Goal: Information Seeking & Learning: Learn about a topic

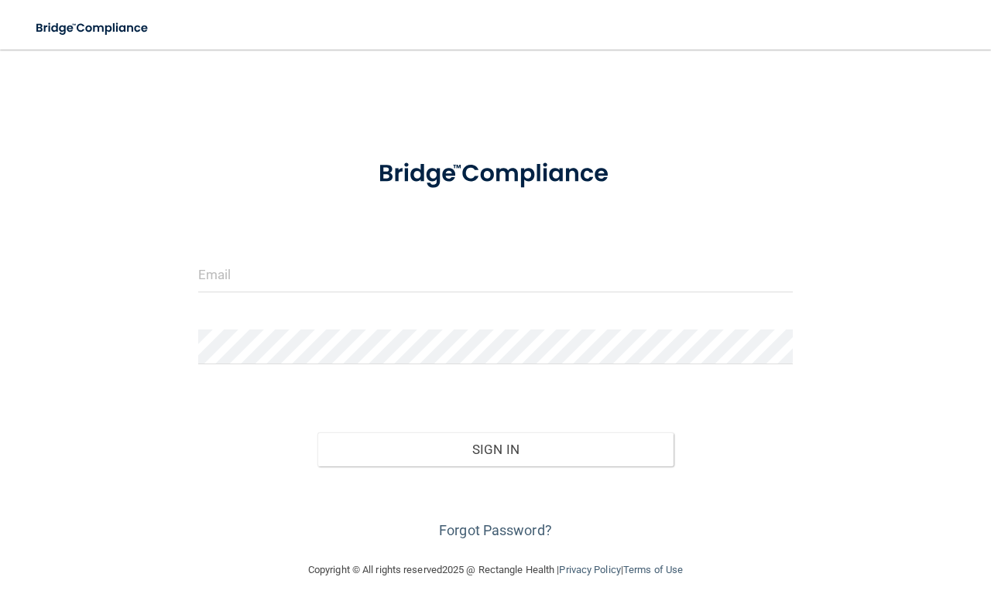
click at [319, 230] on form "Invalid email/password. You don't have permission to access that page. Sign In …" at bounding box center [495, 343] width 594 height 402
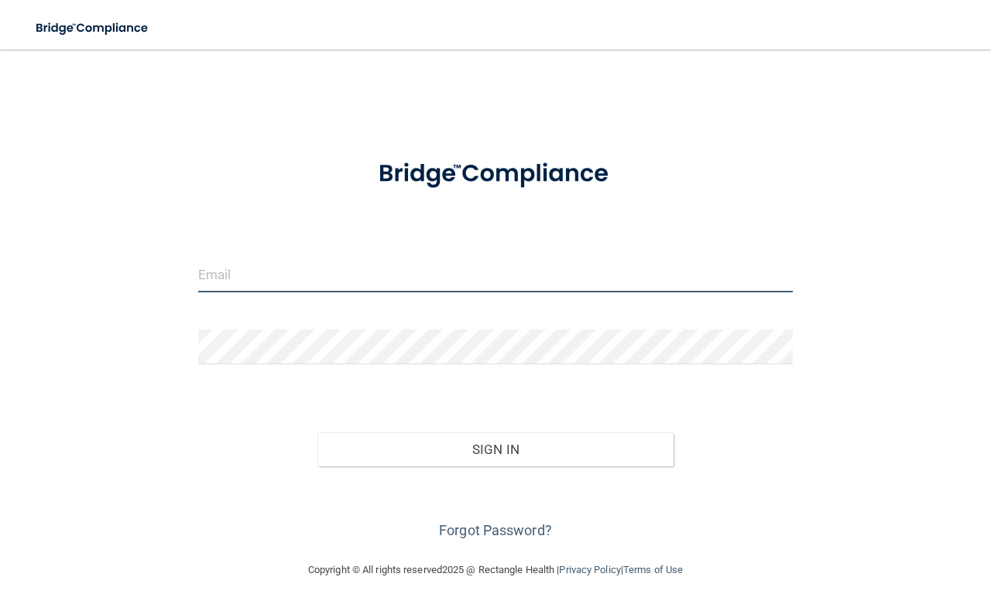
drag, startPoint x: 283, startPoint y: 270, endPoint x: 265, endPoint y: 269, distance: 18.6
click at [275, 272] on input "email" at bounding box center [495, 275] width 594 height 35
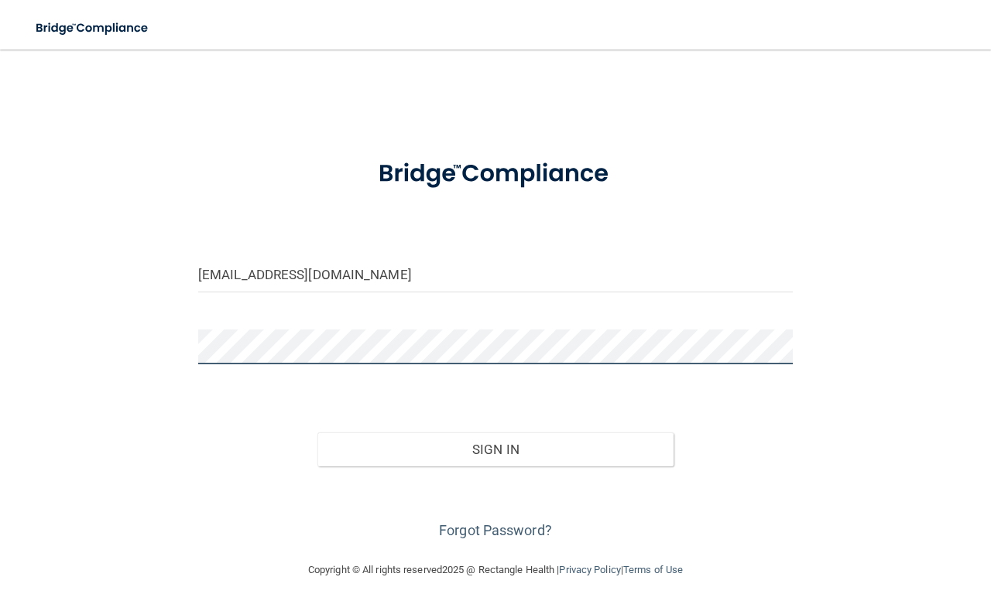
click at [317, 433] on button "Sign In" at bounding box center [495, 450] width 357 height 34
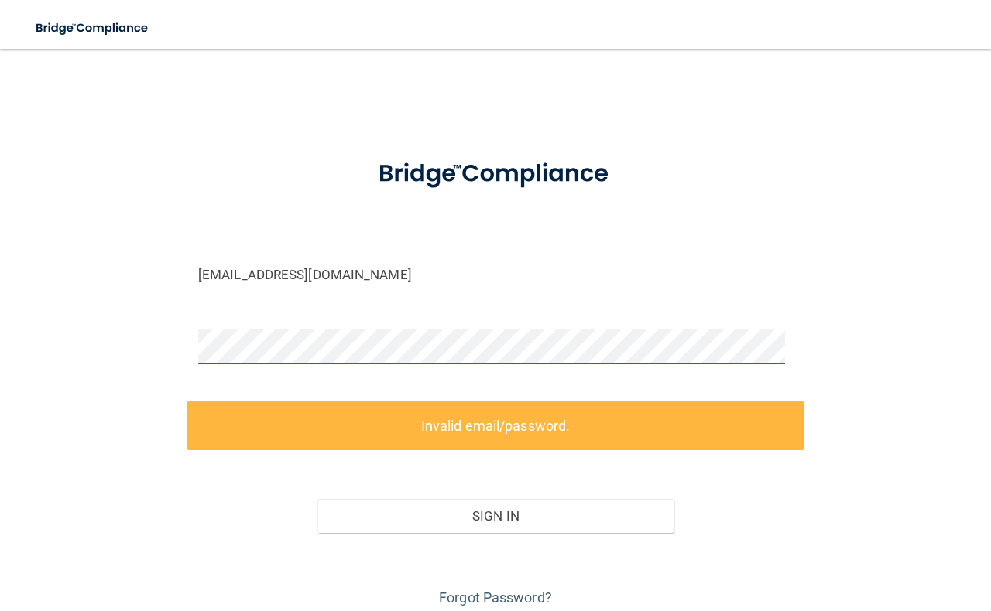
scroll to position [60, 0]
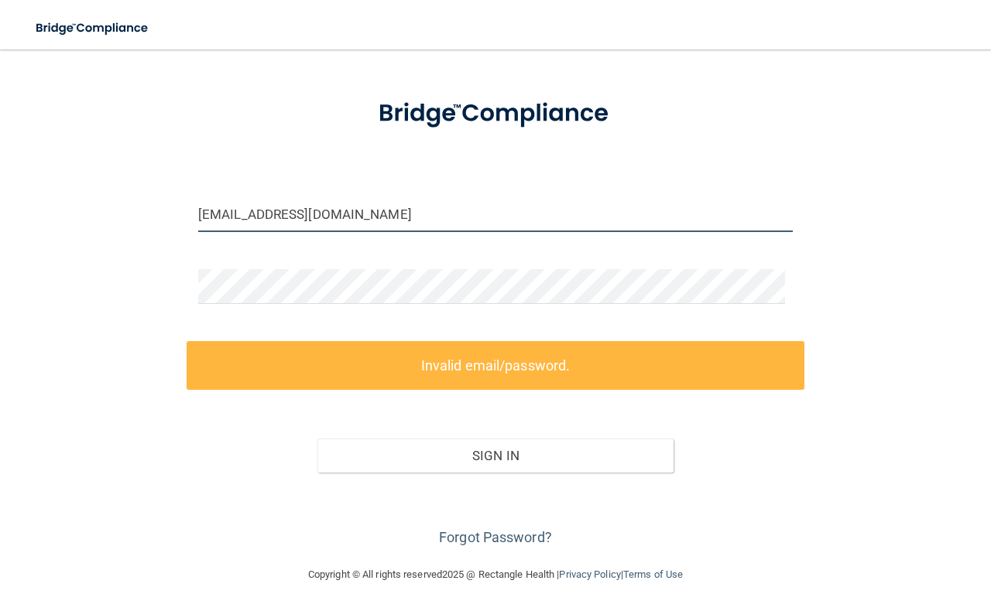
click at [400, 216] on input "[EMAIL_ADDRESS][DOMAIN_NAME]" at bounding box center [495, 214] width 594 height 35
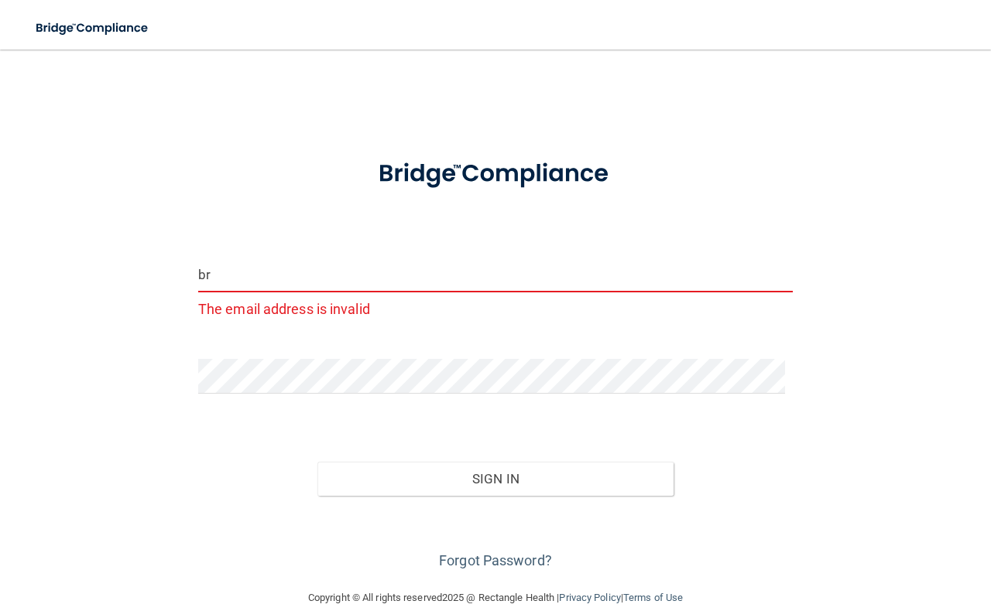
type input "b"
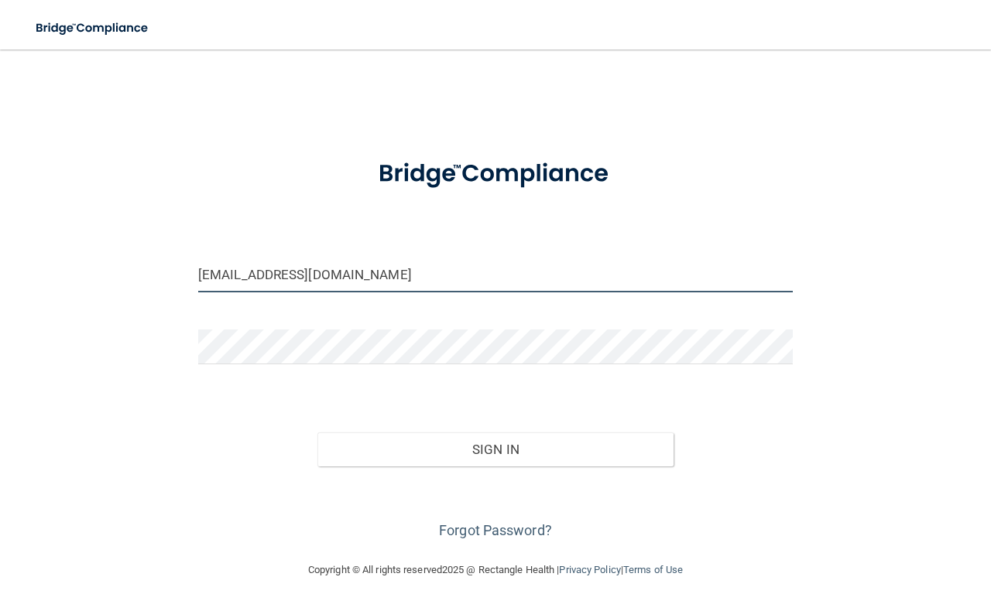
type input "[EMAIL_ADDRESS][DOMAIN_NAME]"
click at [317, 433] on button "Sign In" at bounding box center [495, 450] width 357 height 34
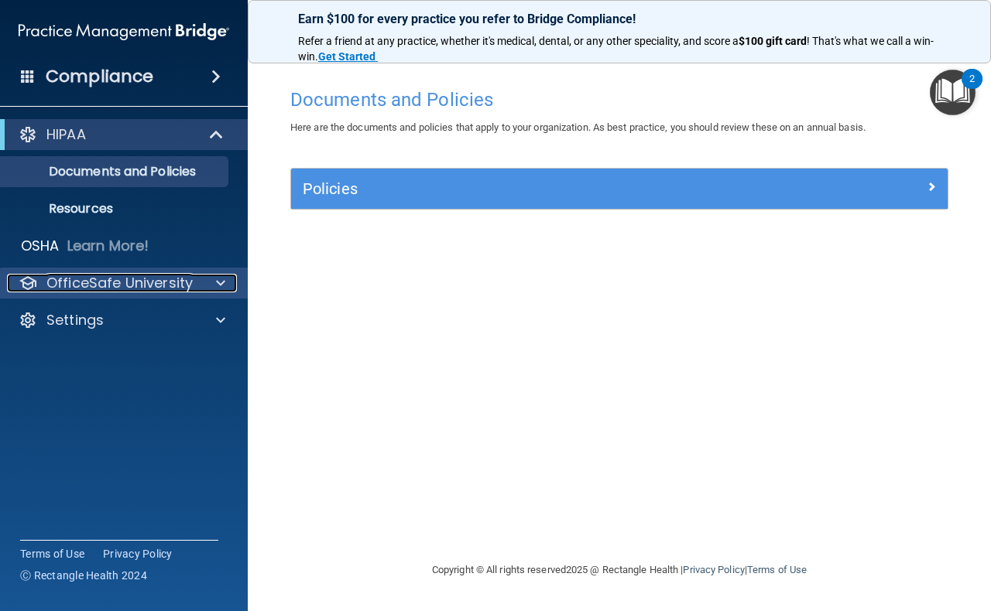
click at [108, 289] on p "OfficeSafe University" at bounding box center [119, 283] width 146 height 19
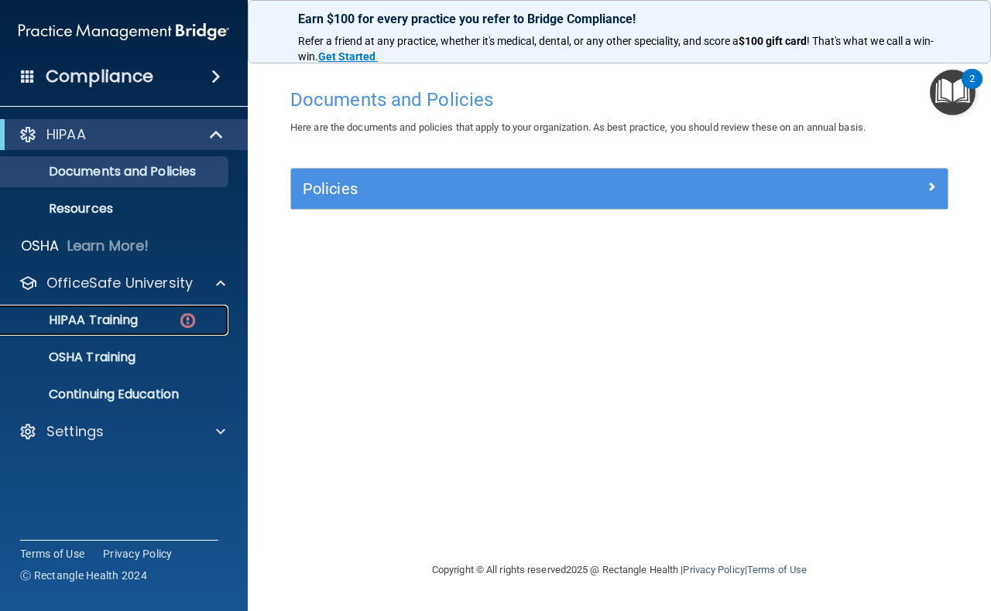
click at [106, 313] on p "HIPAA Training" at bounding box center [74, 320] width 128 height 15
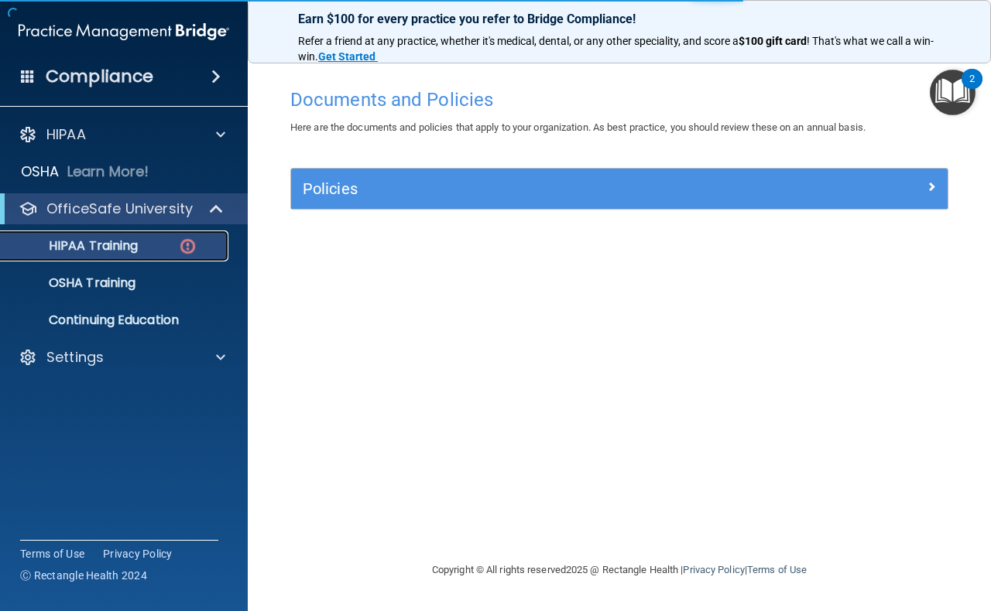
click at [179, 238] on img at bounding box center [187, 246] width 19 height 19
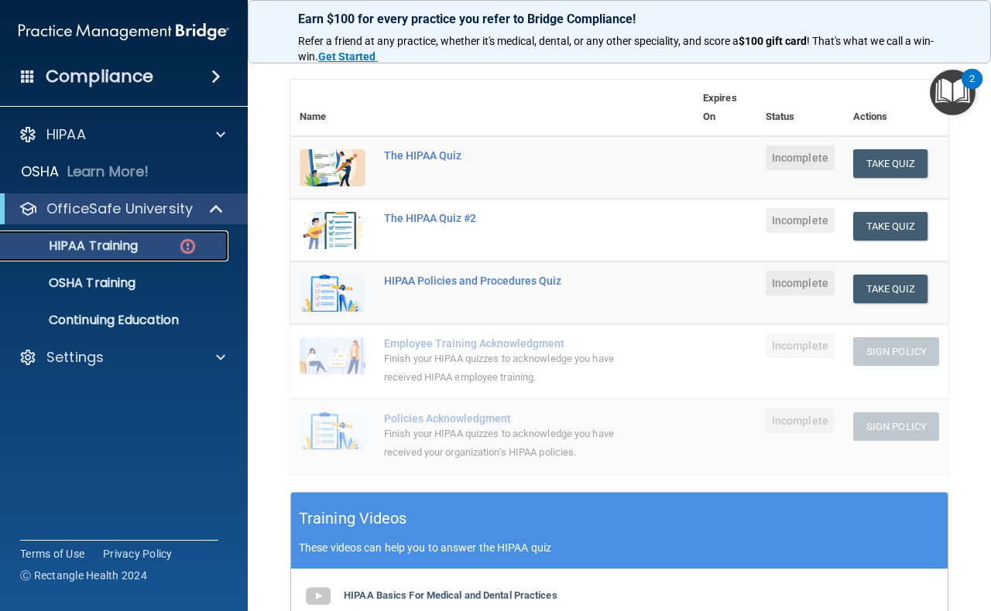
scroll to position [464, 0]
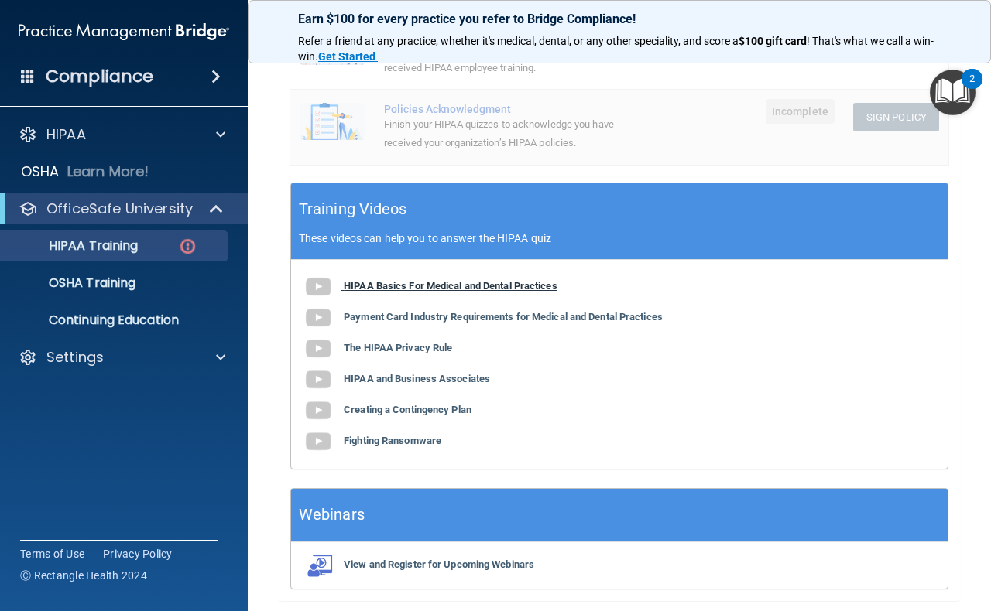
click at [317, 282] on img at bounding box center [318, 287] width 31 height 31
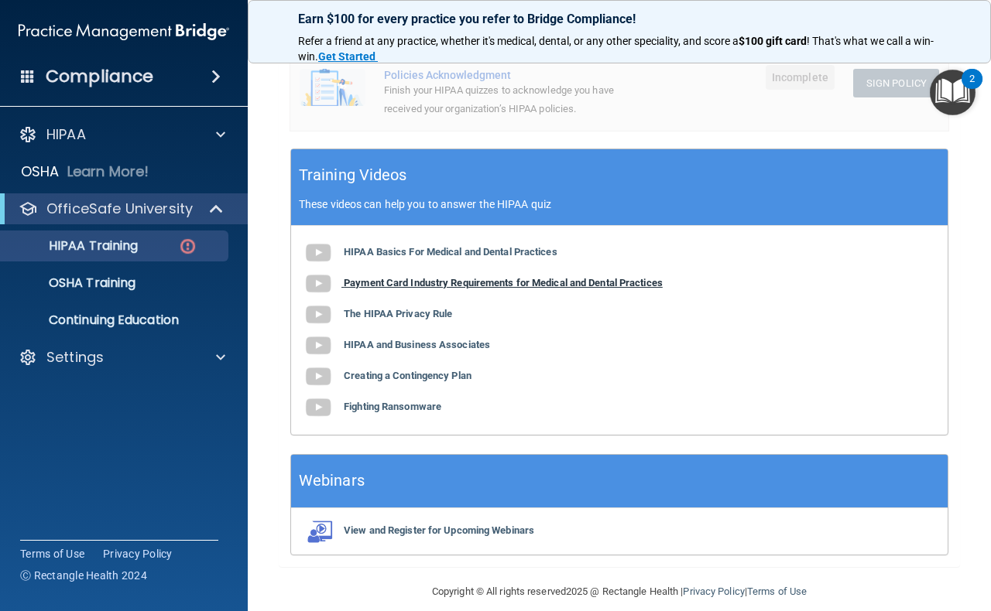
scroll to position [518, 0]
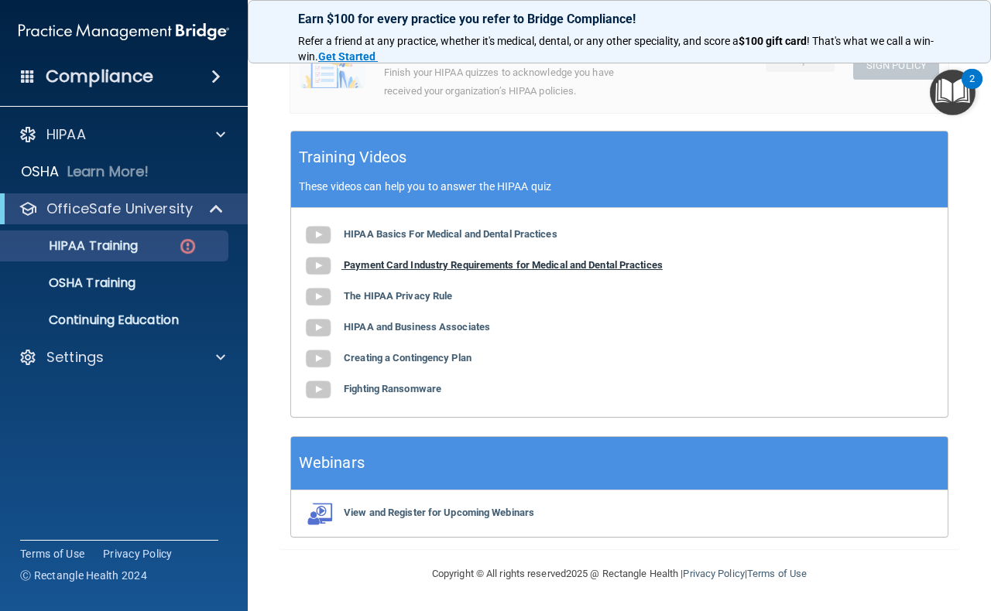
click at [434, 263] on b "Payment Card Industry Requirements for Medical and Dental Practices" at bounding box center [503, 265] width 319 height 12
